Goal: Check status

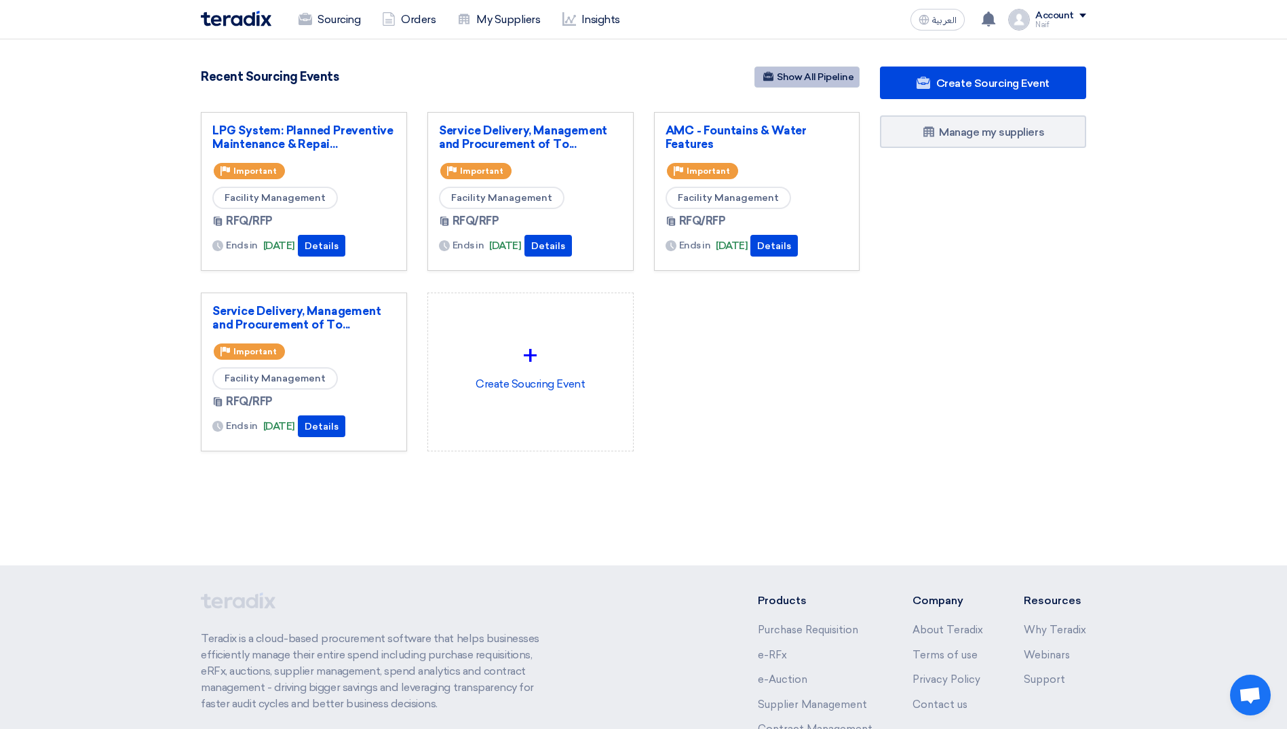
click at [840, 79] on link "Show All Pipeline" at bounding box center [806, 76] width 105 height 21
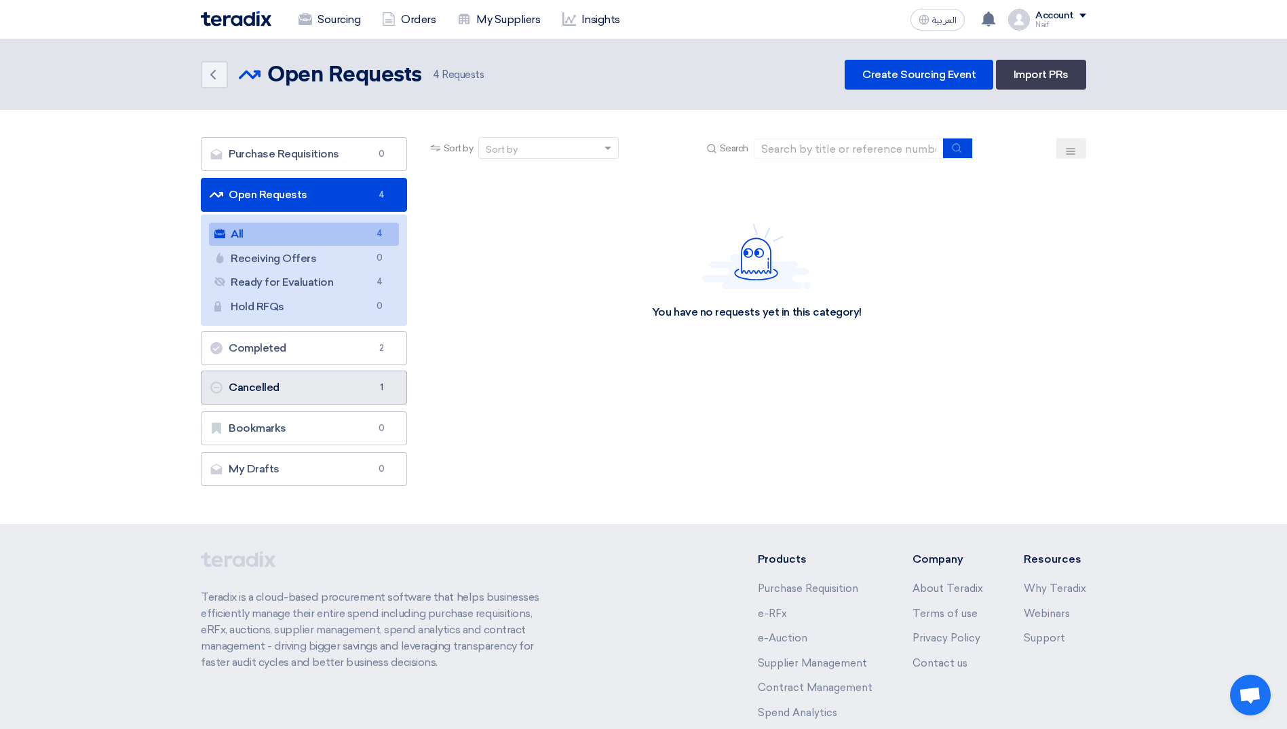
click at [300, 389] on link "Cancelled Cancelled 1" at bounding box center [304, 387] width 206 height 34
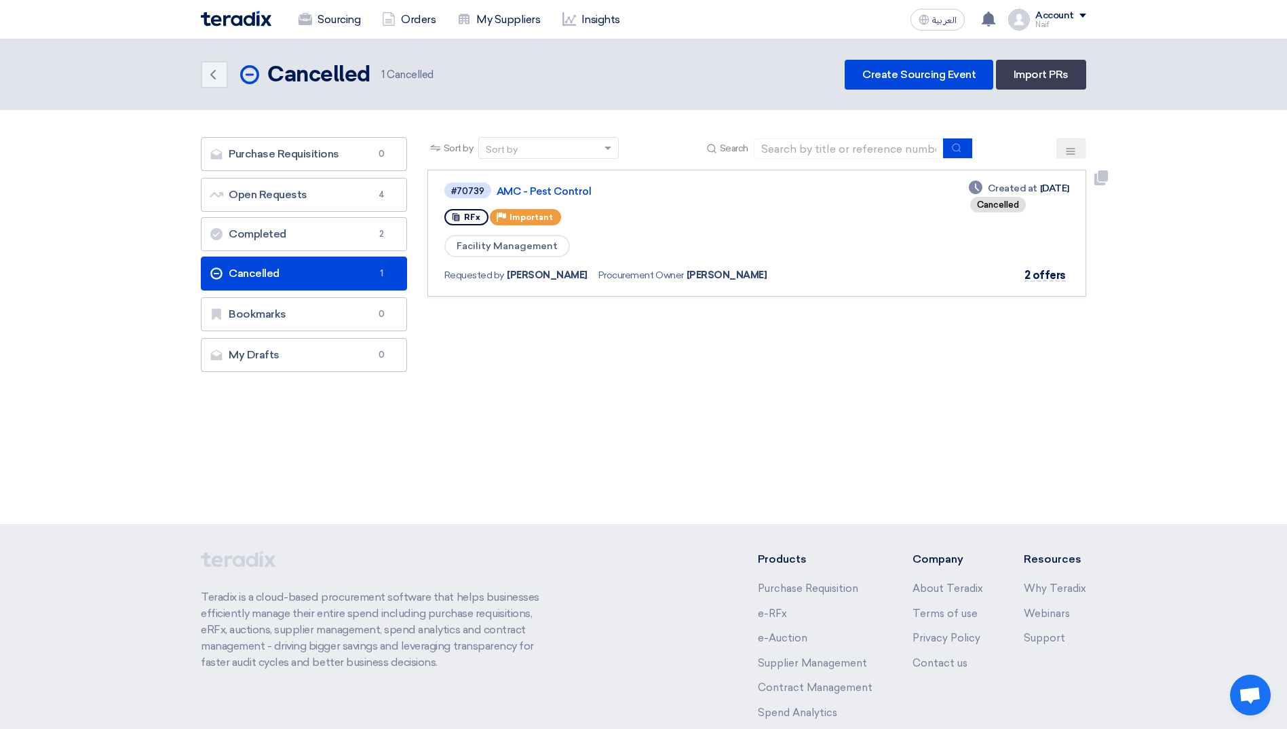
click at [566, 198] on div "#70739 AMC - Pest Control" at bounding box center [641, 190] width 394 height 18
click at [564, 192] on link "AMC - Pest Control" at bounding box center [666, 191] width 339 height 12
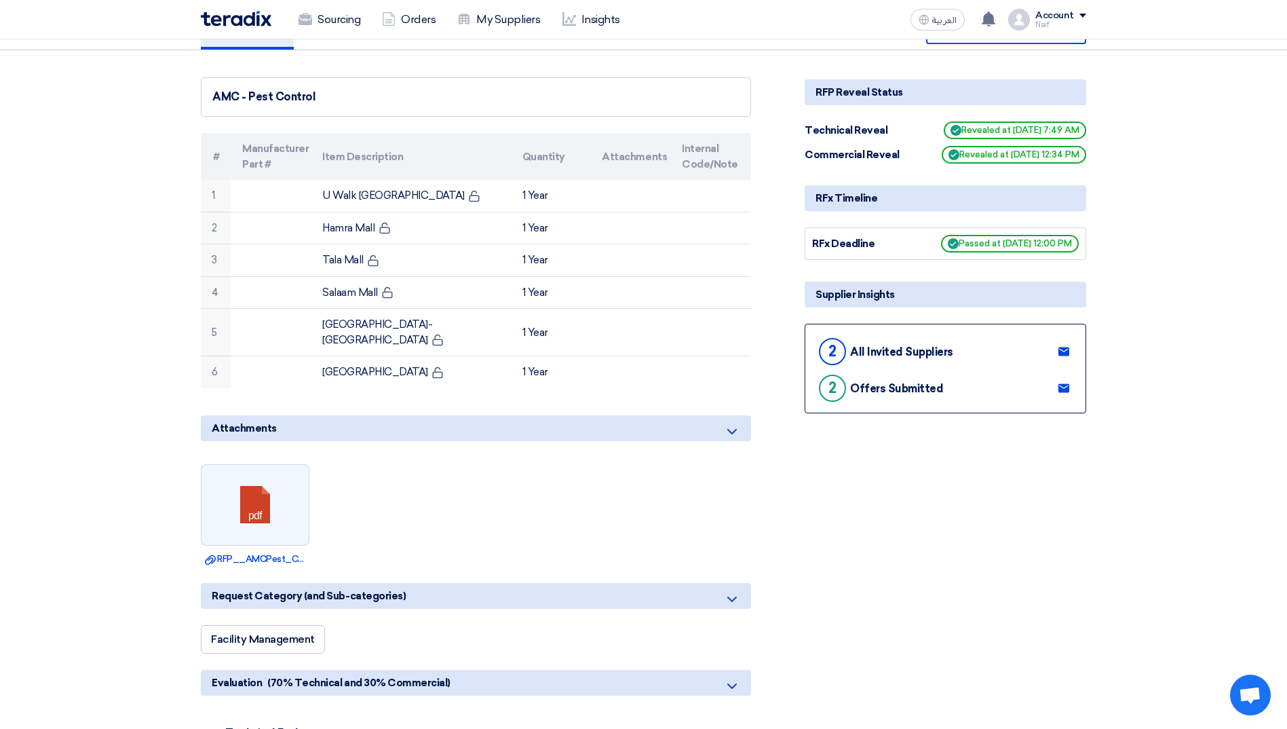
scroll to position [203, 0]
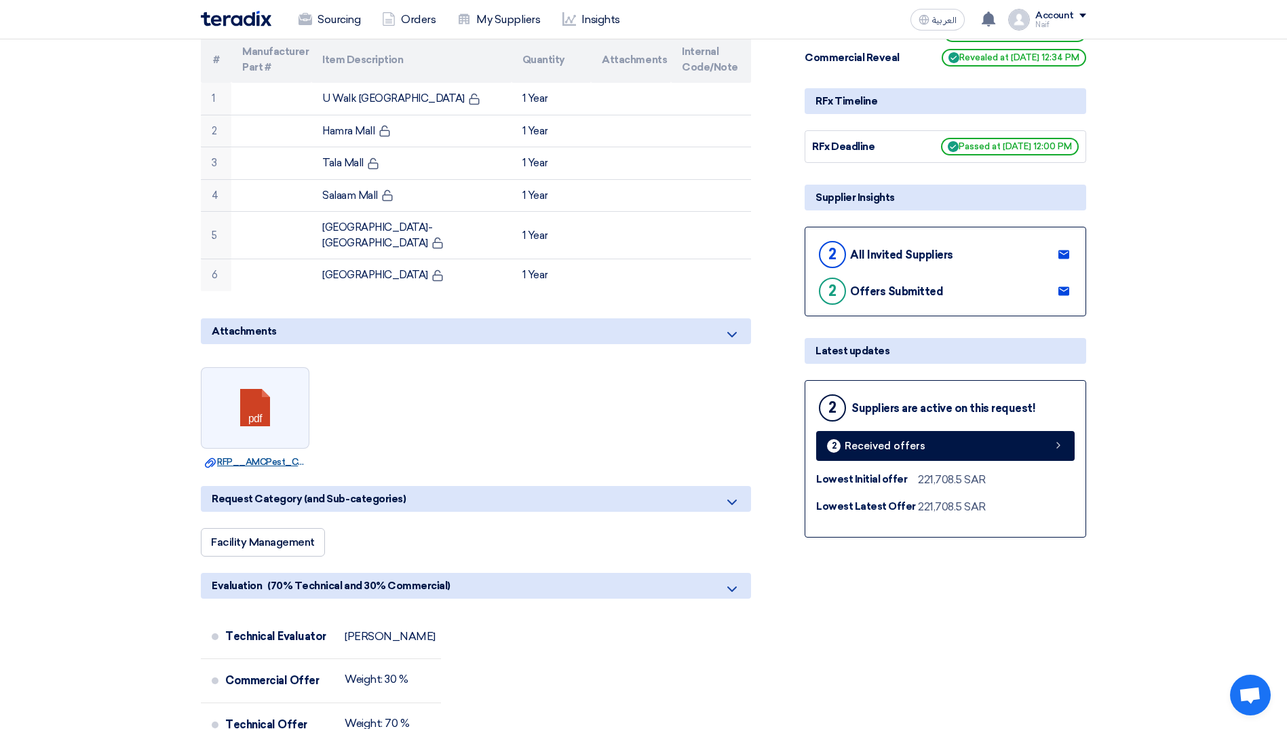
click at [252, 455] on link "Download file RFP__AMCPest_Control.pdf" at bounding box center [255, 462] width 100 height 14
